Goal: Task Accomplishment & Management: Complete application form

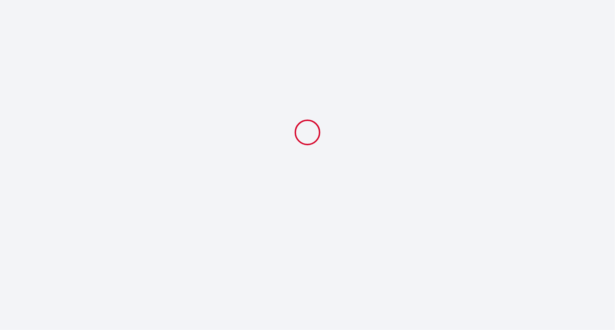
select select
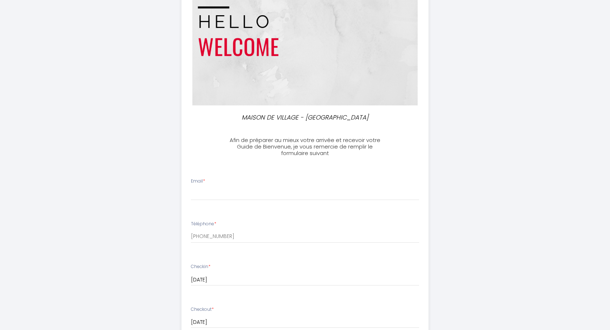
scroll to position [72, 0]
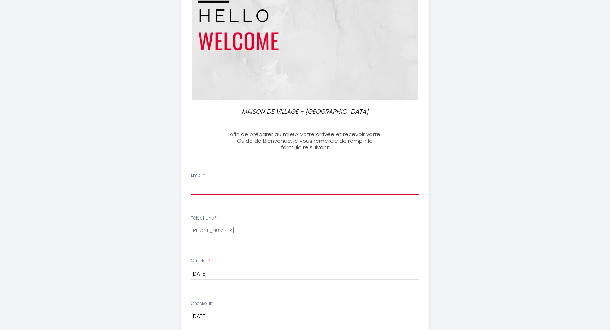
click at [234, 192] on input "Email *" at bounding box center [305, 187] width 229 height 13
type input "[PERSON_NAME][EMAIL_ADDRESS][DOMAIN_NAME]"
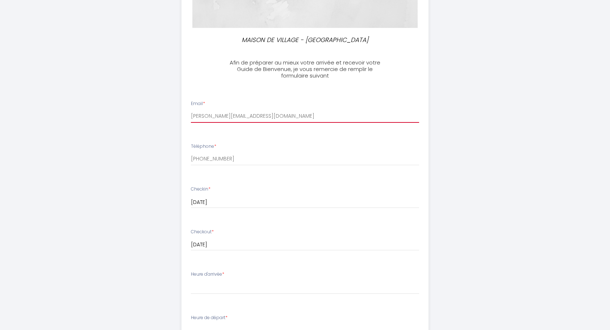
scroll to position [145, 0]
click at [229, 285] on select "16:00 16:30 17:00 17:30 18:00 18:30 19:00 19:30 20:00 20:30 21:00 21:30 22:00 2…" at bounding box center [305, 287] width 229 height 14
click at [224, 290] on select "16:00 16:30 17:00 17:30 18:00 18:30 19:00 19:30 20:00 20:30 21:00 21:30 22:00 2…" at bounding box center [305, 287] width 229 height 14
click at [220, 286] on select "16:00 16:30 17:00 17:30 18:00 18:30 19:00 19:30 20:00 20:30 21:00 21:30 22:00 2…" at bounding box center [305, 287] width 229 height 14
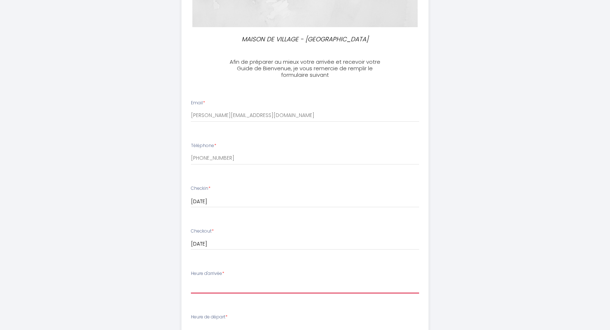
select select "16:00"
click at [191, 280] on select "16:00 16:30 17:00 17:30 18:00 18:30 19:00 19:30 20:00 20:30 21:00 21:30 22:00 2…" at bounding box center [305, 287] width 229 height 14
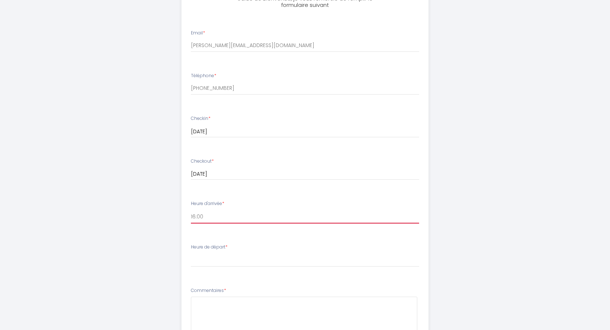
scroll to position [217, 0]
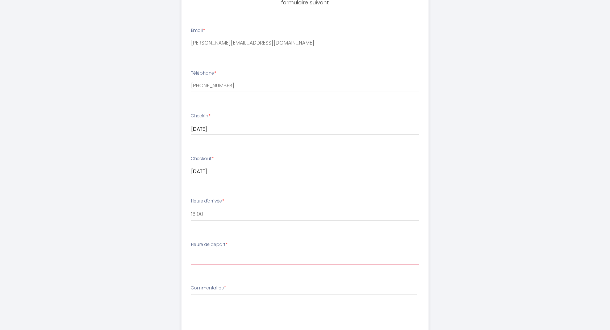
click at [221, 259] on select "00:00 00:30 01:00 01:30 02:00 02:30 03:00 03:30 04:00 04:30 05:00 05:30 06:00 0…" at bounding box center [305, 258] width 229 height 14
select select "09:30"
click at [191, 251] on select "00:00 00:30 01:00 01:30 02:00 02:30 03:00 03:30 04:00 04:30 05:00 05:30 06:00 0…" at bounding box center [305, 258] width 229 height 14
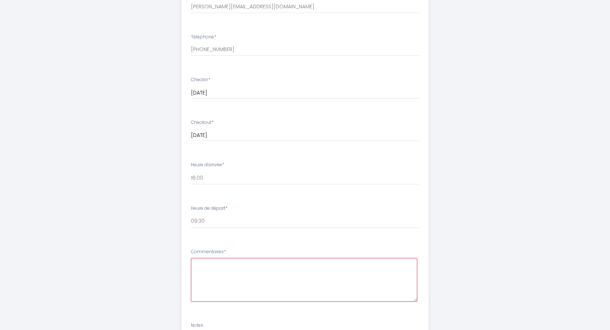
click at [212, 278] on textarea at bounding box center [304, 280] width 227 height 44
click at [365, 267] on textarea "Nous ne savons pas encore exactement l'heure de notre arrivée car nous arrivero…" at bounding box center [304, 280] width 227 height 44
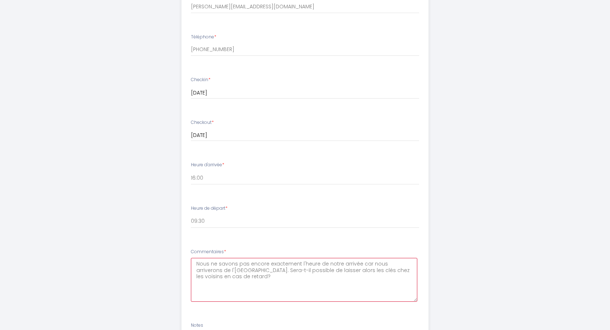
click at [313, 279] on textarea "Nous ne savons pas encore exactement l'heure de notre arrivée car nous arrivero…" at bounding box center [304, 280] width 227 height 44
click at [377, 267] on textarea "Nous ne savons pas encore exactement l'heure de notre arrivée car nous arrivero…" at bounding box center [304, 280] width 227 height 44
click at [317, 281] on textarea "Nous ne savons pas encore exactement l'heure de notre arrivée car nous arrivero…" at bounding box center [304, 280] width 227 height 44
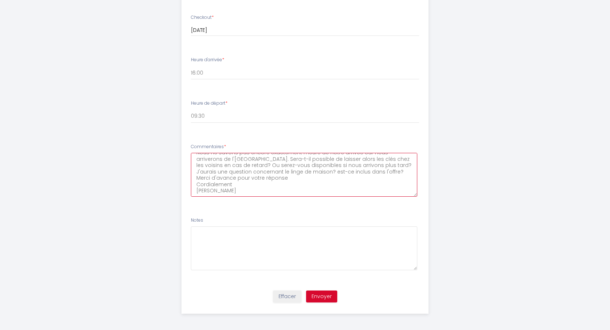
scroll to position [359, 0]
type textarea "Nous ne savons pas encore exactement l'heure de notre arrivée car nous arrivero…"
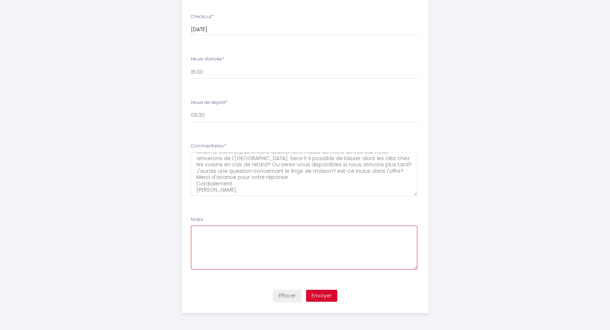
click at [215, 243] on textarea at bounding box center [304, 248] width 227 height 44
type textarea "Est-ce que vous serez là pour la remise des clés ou devrions-nous aller cherche…"
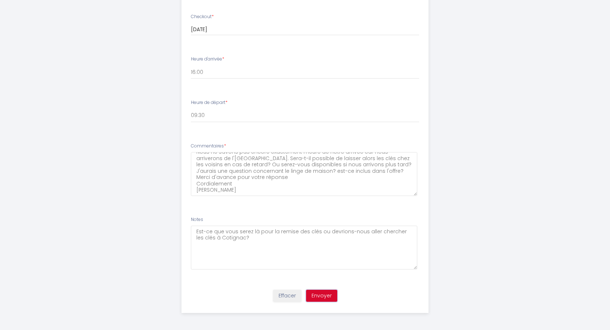
click at [310, 291] on button "Envoyer" at bounding box center [321, 296] width 31 height 12
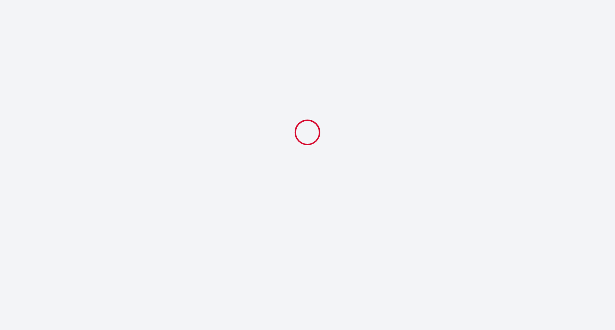
select select "09:30"
